Goal: Find specific page/section: Find specific page/section

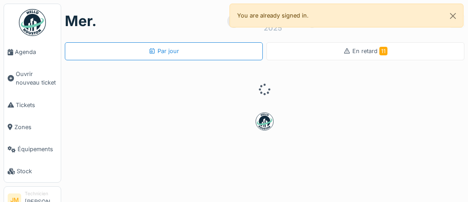
click at [36, 21] on img at bounding box center [32, 22] width 27 height 27
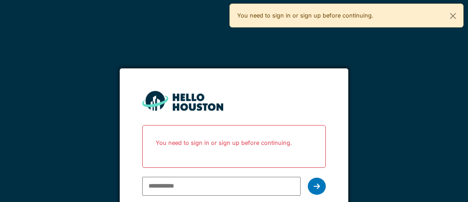
type input "**********"
click at [313, 187] on icon at bounding box center [316, 186] width 6 height 7
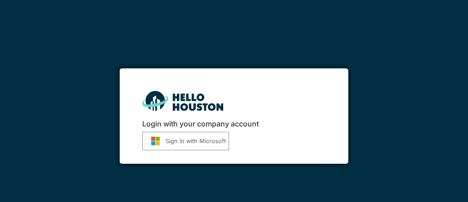
click at [180, 145] on button "Sign in with Microsoft" at bounding box center [185, 141] width 87 height 18
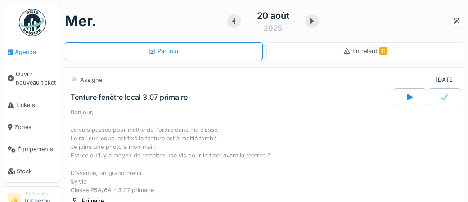
click at [28, 52] on span "Agenda" at bounding box center [36, 52] width 42 height 9
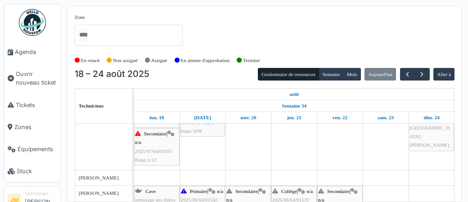
scroll to position [110, 0]
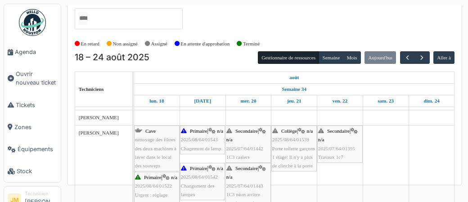
click at [239, 155] on span "1C3 casiers" at bounding box center [237, 156] width 23 height 5
click at [249, 188] on div "Secondaire | n/a 2025/07/64/01443 1C3 néon arrière gauche quand on est face au …" at bounding box center [248, 194] width 44 height 60
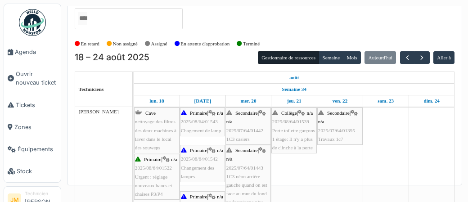
scroll to position [165, 0]
click at [236, 131] on span "2025/07/64/01442" at bounding box center [244, 130] width 37 height 5
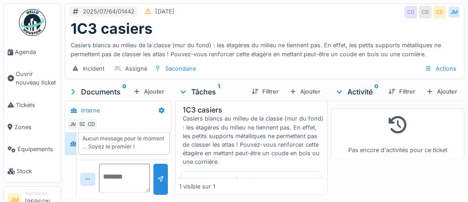
scroll to position [24, 0]
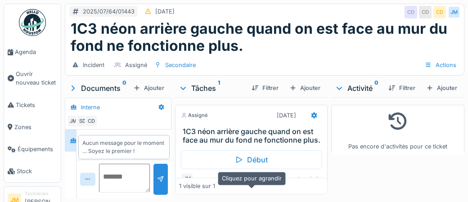
scroll to position [4, 0]
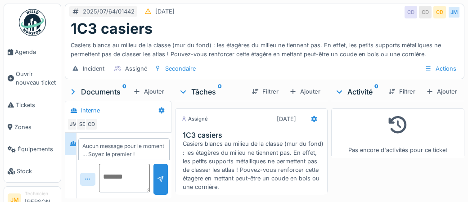
scroll to position [8, 0]
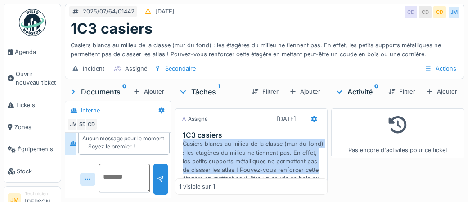
drag, startPoint x: 181, startPoint y: 143, endPoint x: 318, endPoint y: 169, distance: 139.7
click at [318, 169] on div "1C3 casiers Casiers blancs au milieu de la classe (mur du fond) : les étagères …" at bounding box center [250, 161] width 151 height 60
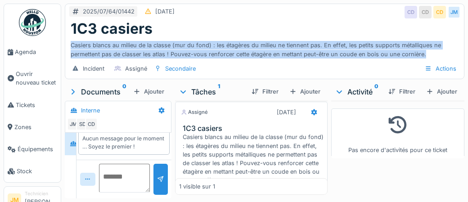
drag, startPoint x: 69, startPoint y: 46, endPoint x: 430, endPoint y: 55, distance: 360.7
click at [430, 55] on div "1C3 casiers Casiers blancs au milieu de la classe (mur du fond) : les étagères …" at bounding box center [264, 39] width 398 height 38
copy div "Casiers blancs au milieu de la classe (mur du fond) : les étagères du milieu ne…"
